Goal: Task Accomplishment & Management: Complete application form

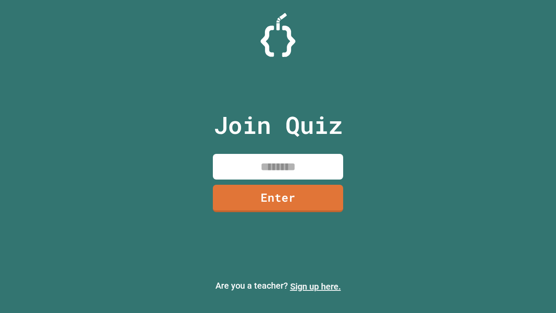
click at [315, 286] on link "Sign up here." at bounding box center [315, 286] width 51 height 10
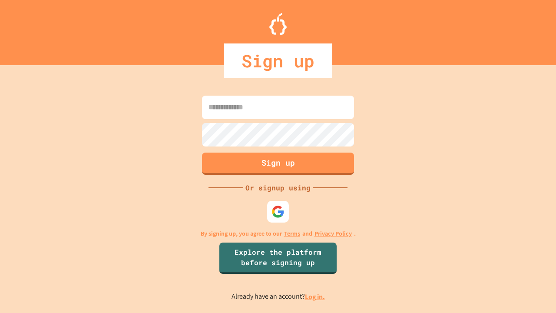
click at [315, 296] on link "Log in." at bounding box center [315, 296] width 20 height 9
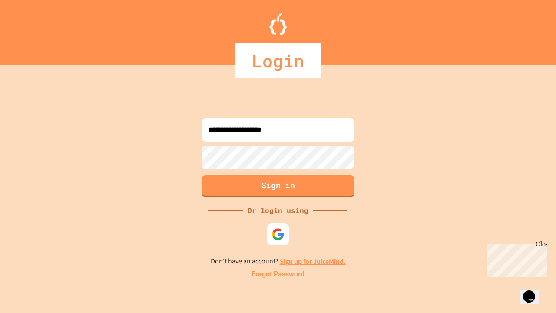
type input "**********"
